Goal: Transaction & Acquisition: Purchase product/service

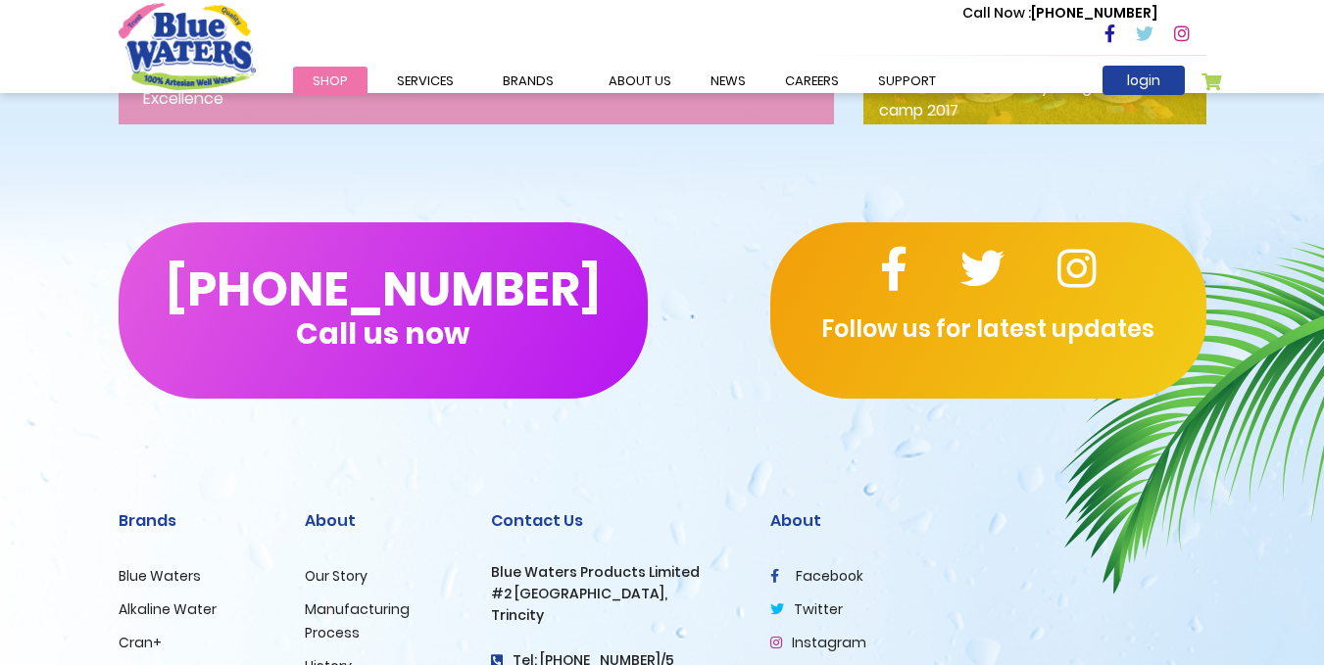
scroll to position [3306, 0]
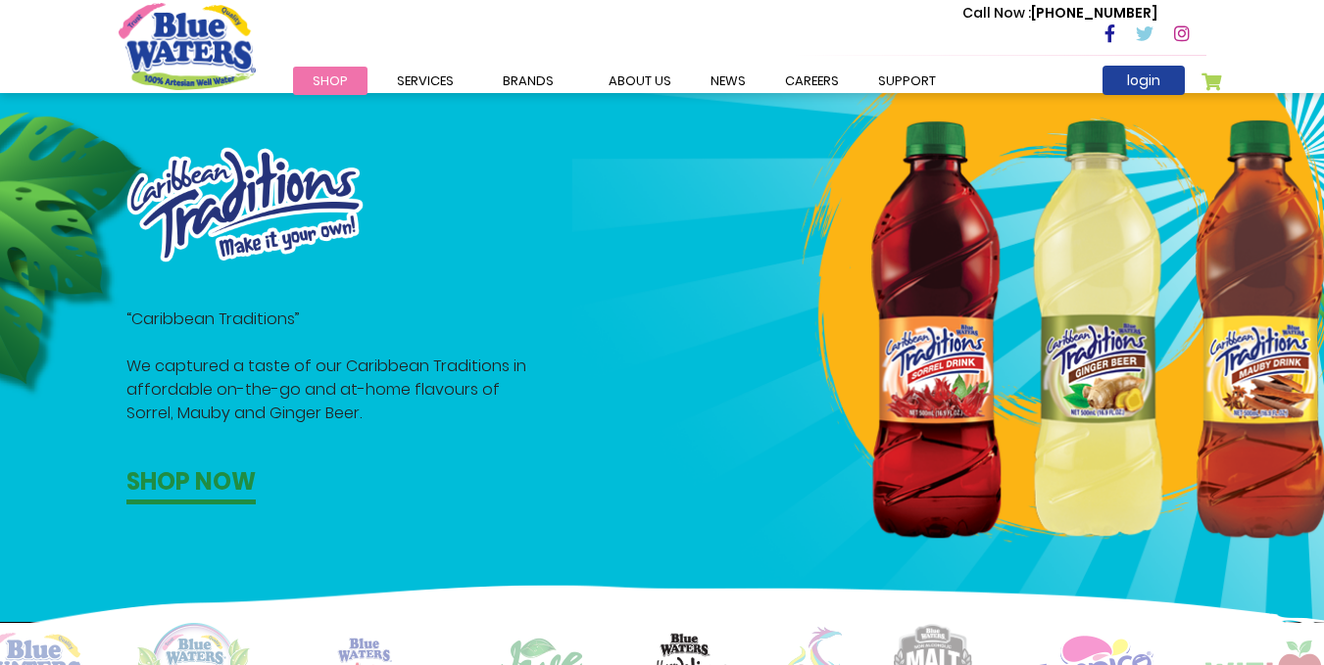
scroll to position [1013, 0]
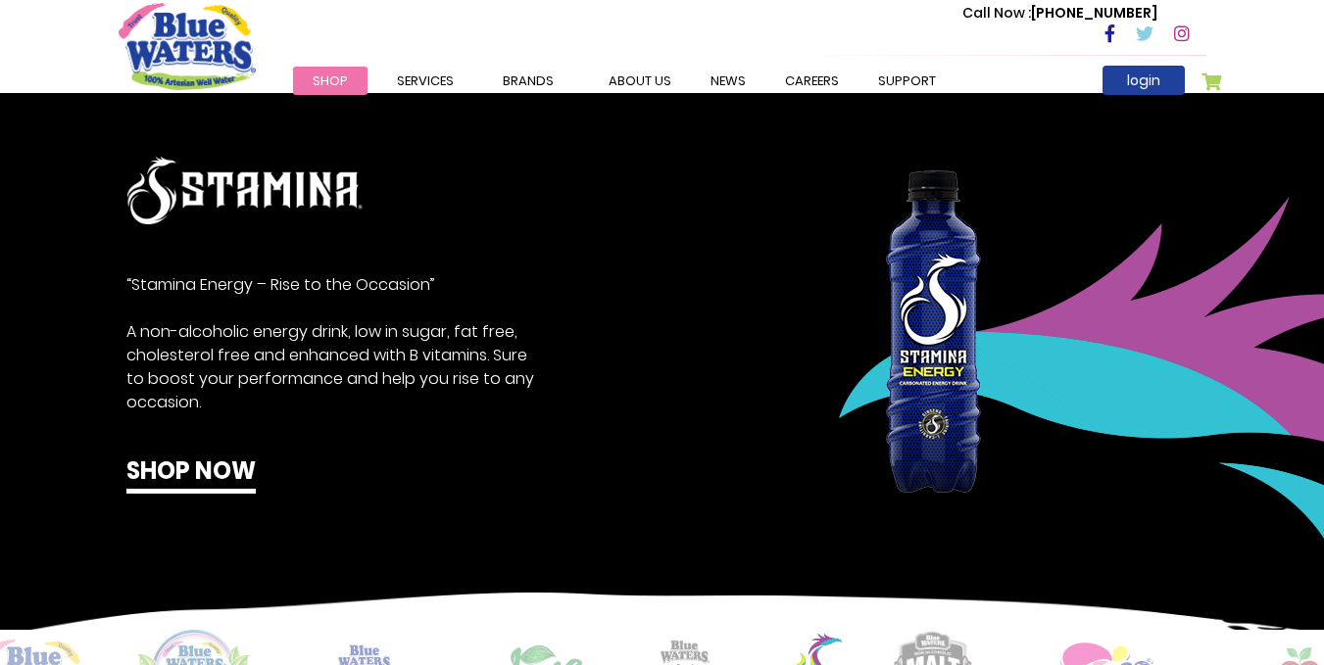
click at [57, 544] on div "“Stamina Energy – Rise to the Occasion” A non-alcoholic energy drink, low in su…" at bounding box center [669, 412] width 1339 height 517
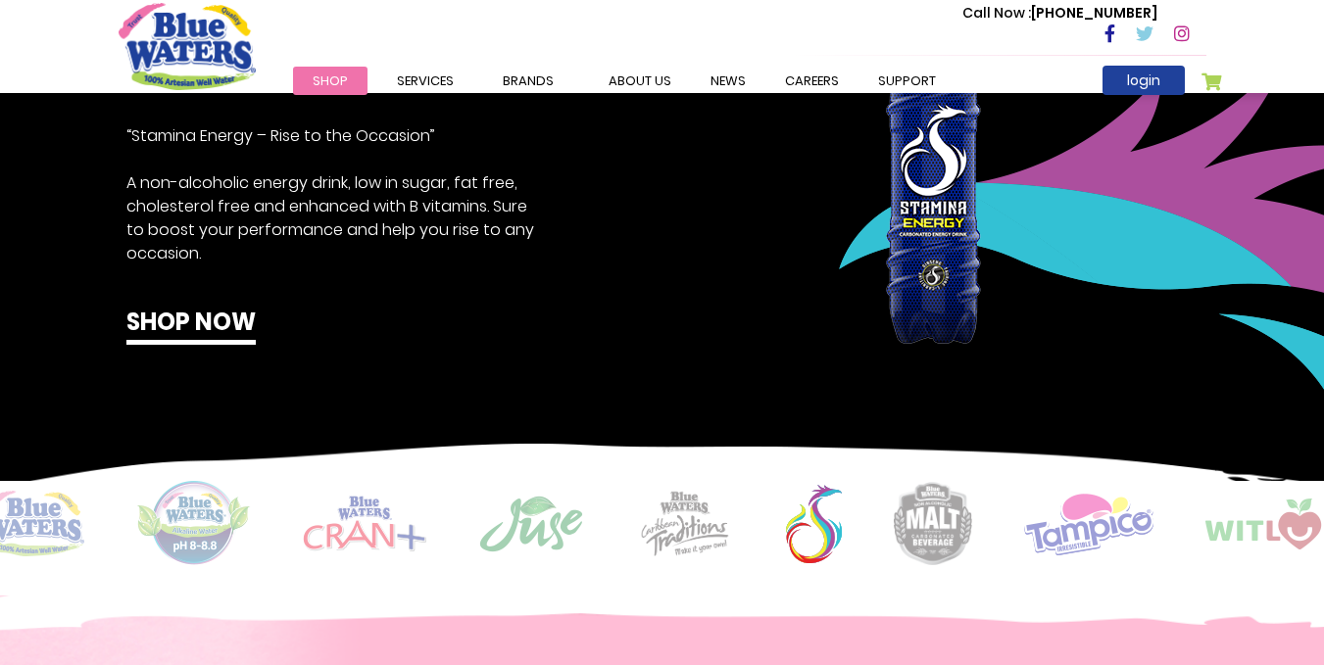
click at [62, 536] on img at bounding box center [32, 524] width 104 height 66
click at [63, 532] on img at bounding box center [32, 524] width 104 height 66
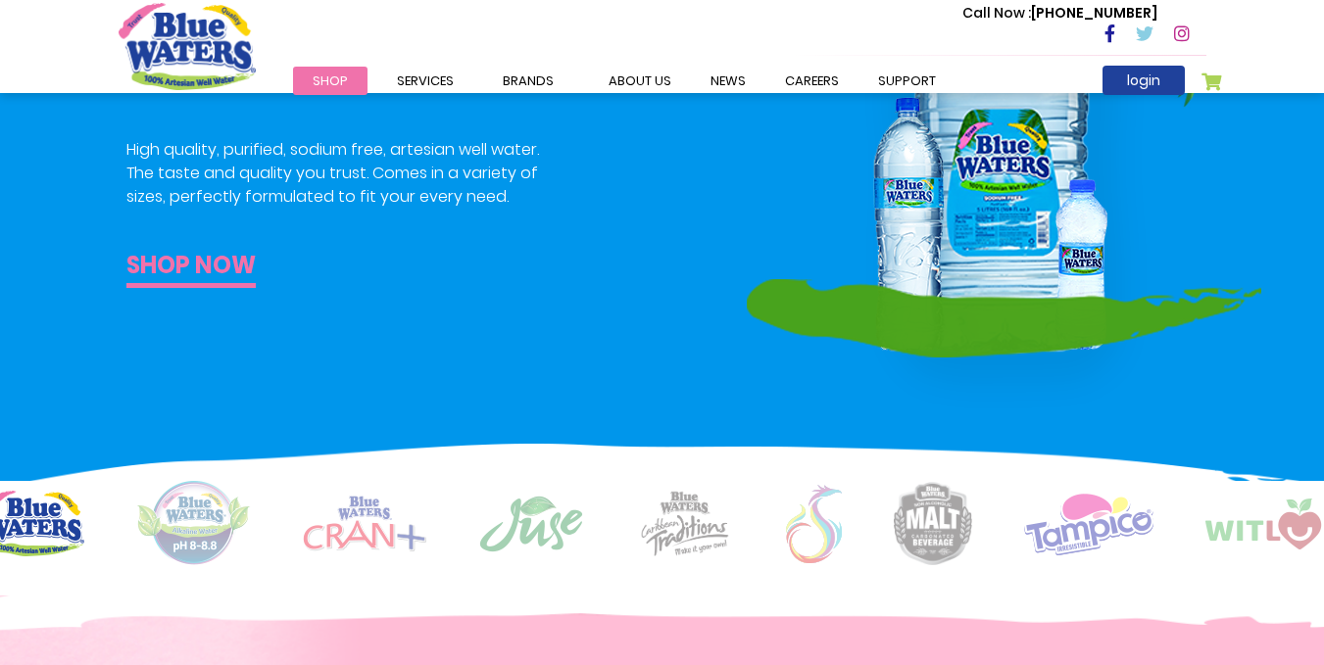
click at [212, 273] on link "Shop now" at bounding box center [190, 268] width 129 height 40
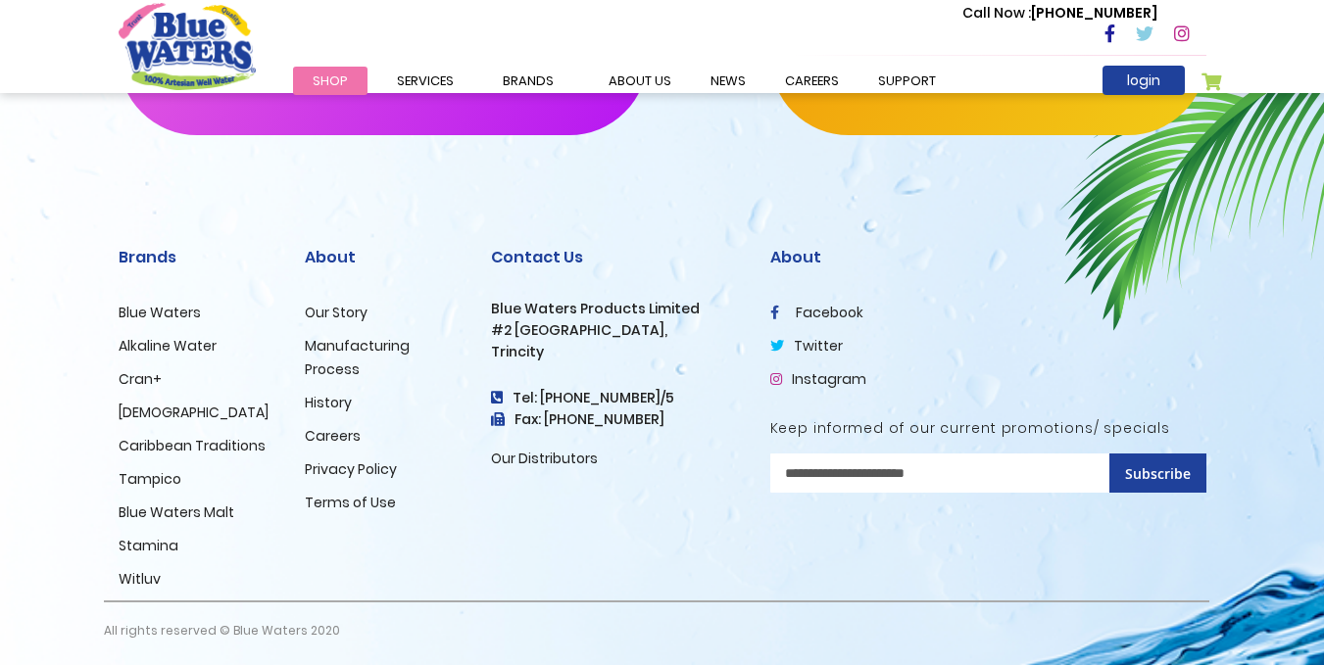
scroll to position [2048, 0]
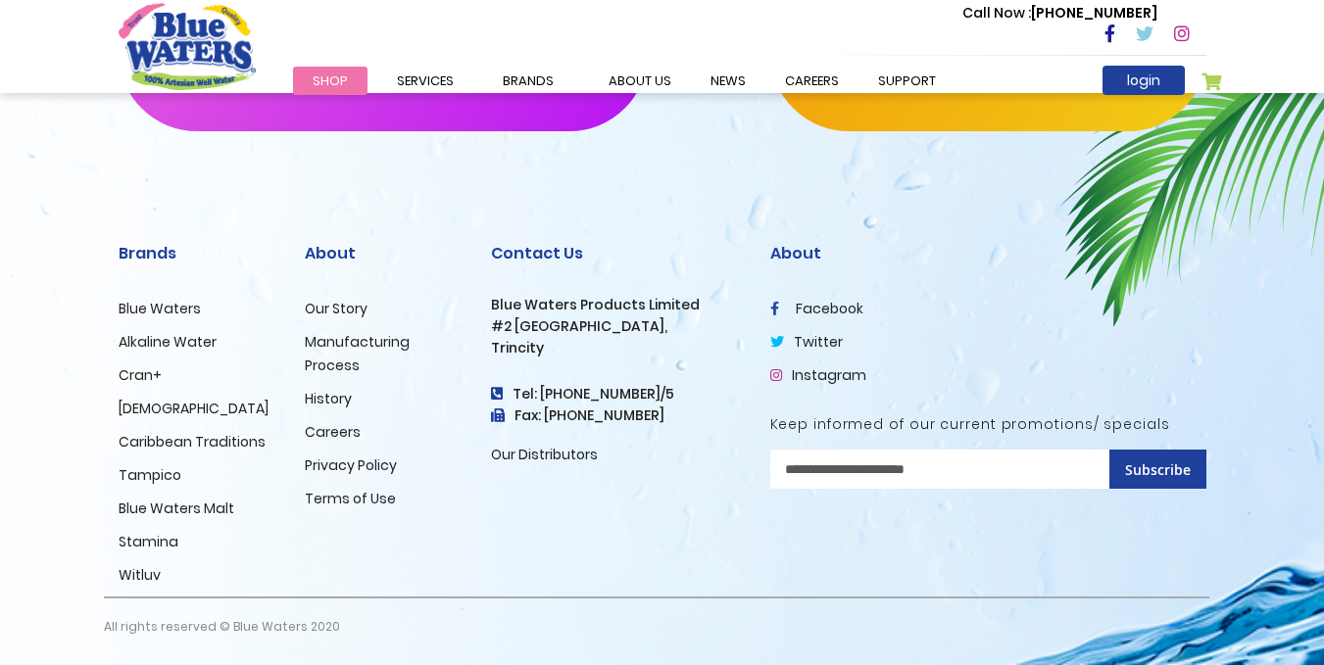
click at [1279, 577] on div "[PHONE_NUMBER] Call us now Follow us for latest updates Brands Blue Waters Alka…" at bounding box center [662, 271] width 1324 height 789
click at [1276, 577] on div "[PHONE_NUMBER] Call us now Follow us for latest updates Brands Blue Waters Alka…" at bounding box center [662, 271] width 1324 height 789
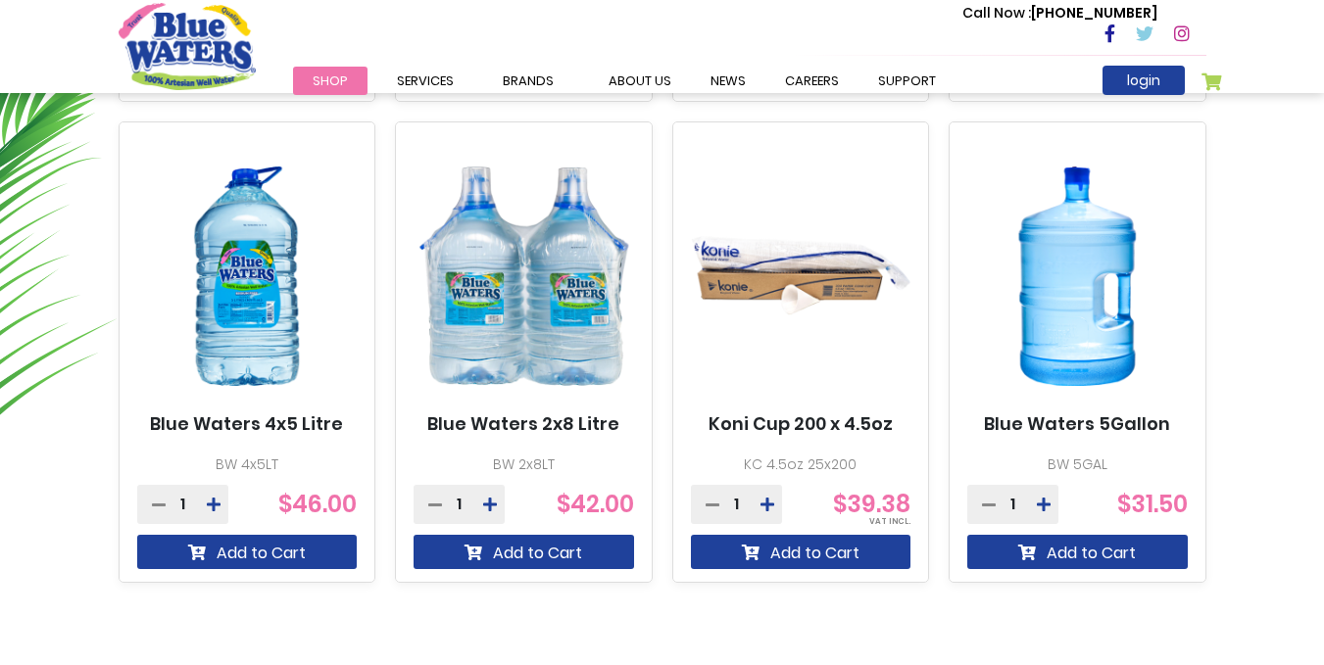
scroll to position [1211, 0]
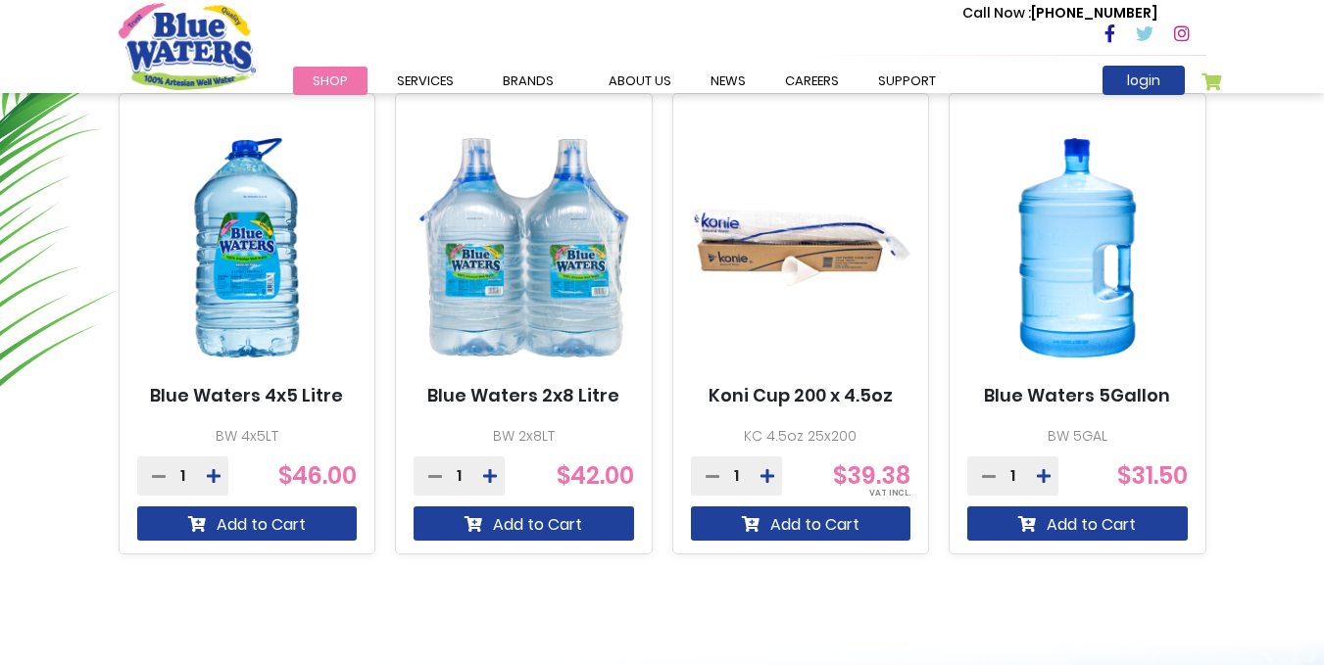
click at [1303, 439] on div "**********" at bounding box center [662, 17] width 1324 height 1212
click at [1043, 474] on icon at bounding box center [1044, 476] width 14 height 16
click at [987, 477] on icon at bounding box center [989, 476] width 14 height 16
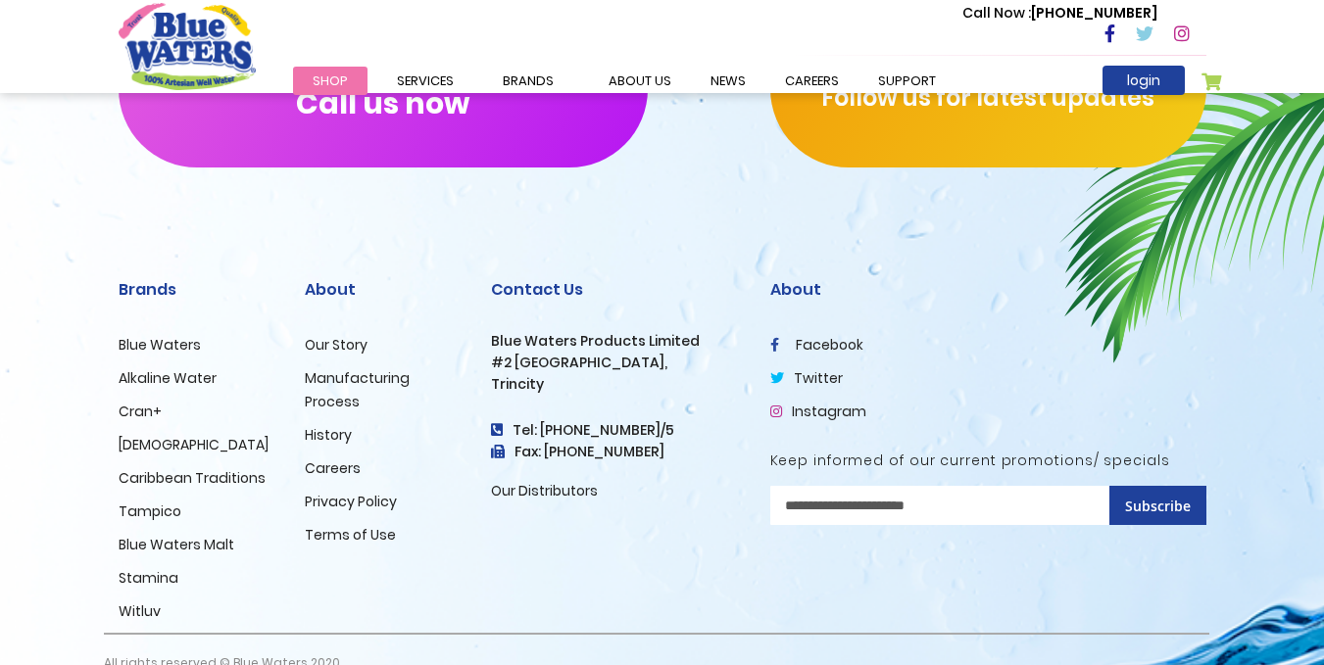
scroll to position [1958, 0]
